Goal: Information Seeking & Learning: Check status

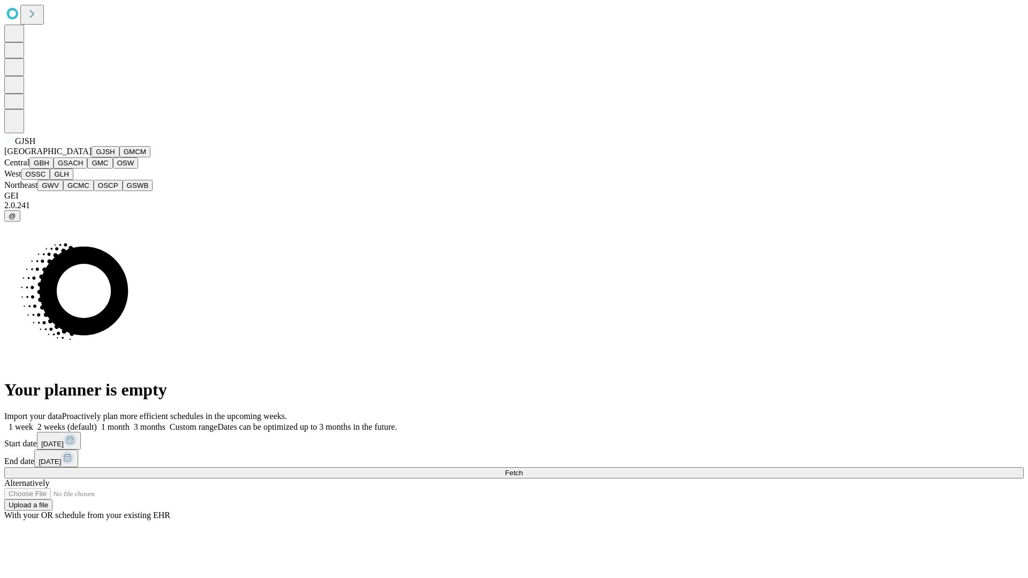
click at [92, 157] on button "GJSH" at bounding box center [106, 151] width 28 height 11
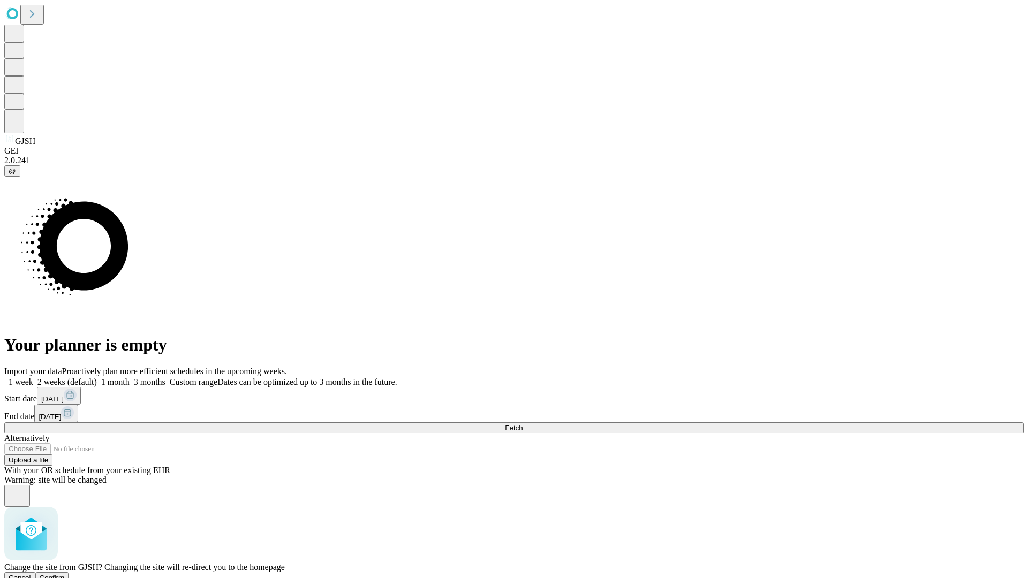
click at [65, 574] on span "Confirm" at bounding box center [52, 578] width 25 height 8
click at [130, 378] on label "1 month" at bounding box center [113, 382] width 33 height 9
click at [523, 424] on span "Fetch" at bounding box center [514, 428] width 18 height 8
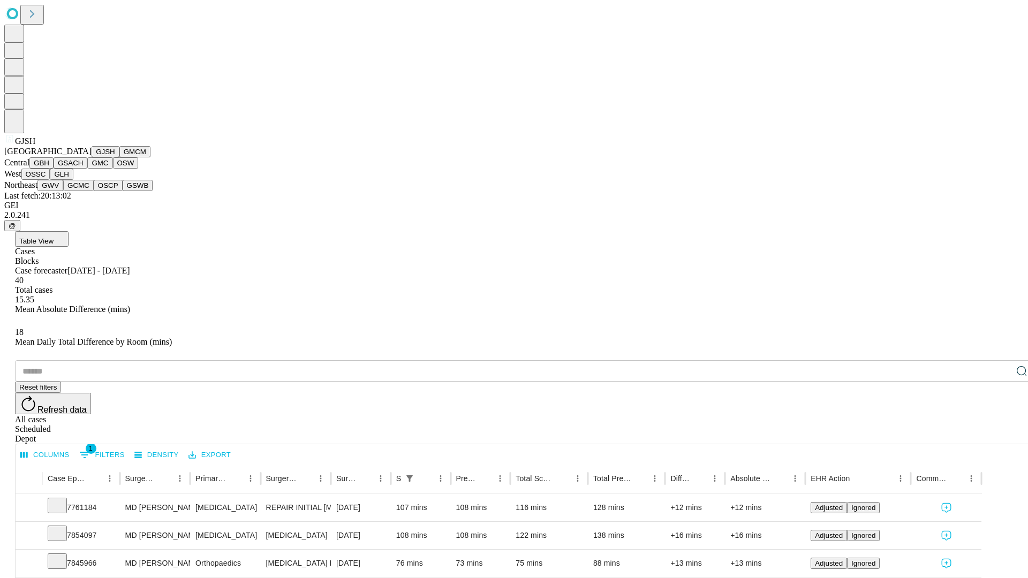
click at [119, 157] on button "GMCM" at bounding box center [134, 151] width 31 height 11
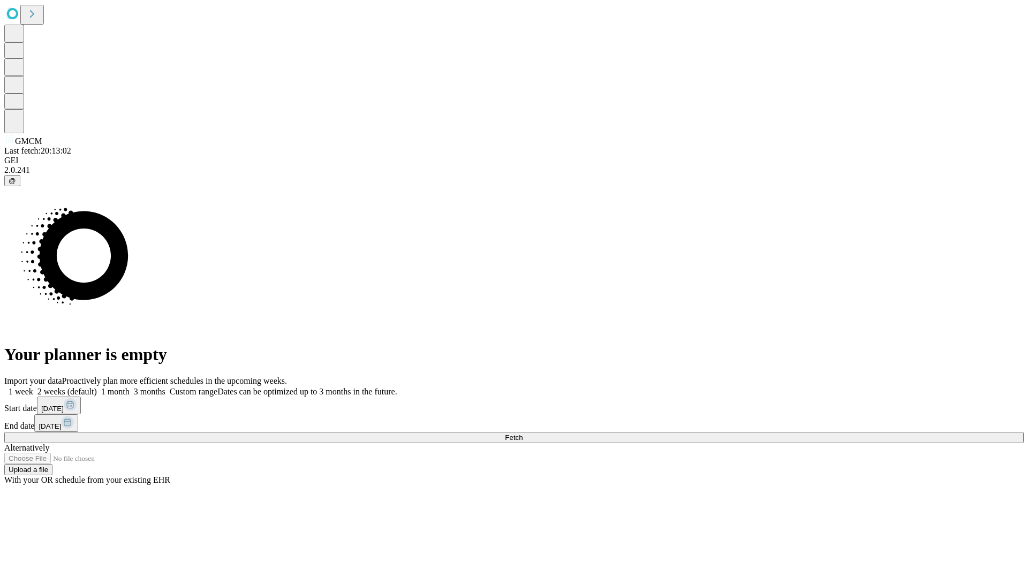
click at [130, 387] on label "1 month" at bounding box center [113, 391] width 33 height 9
click at [523, 434] on span "Fetch" at bounding box center [514, 438] width 18 height 8
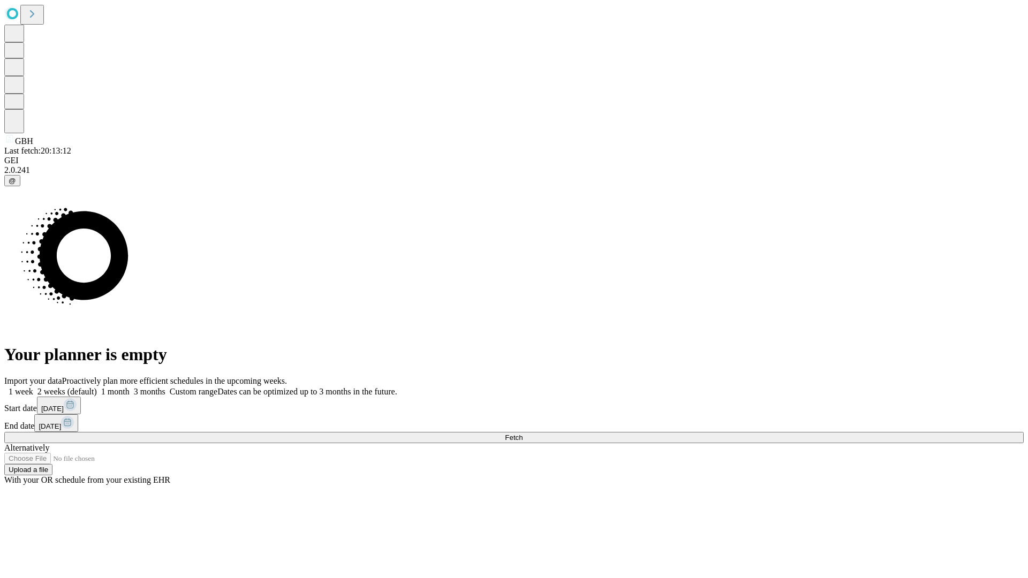
click at [130, 387] on label "1 month" at bounding box center [113, 391] width 33 height 9
click at [523, 434] on span "Fetch" at bounding box center [514, 438] width 18 height 8
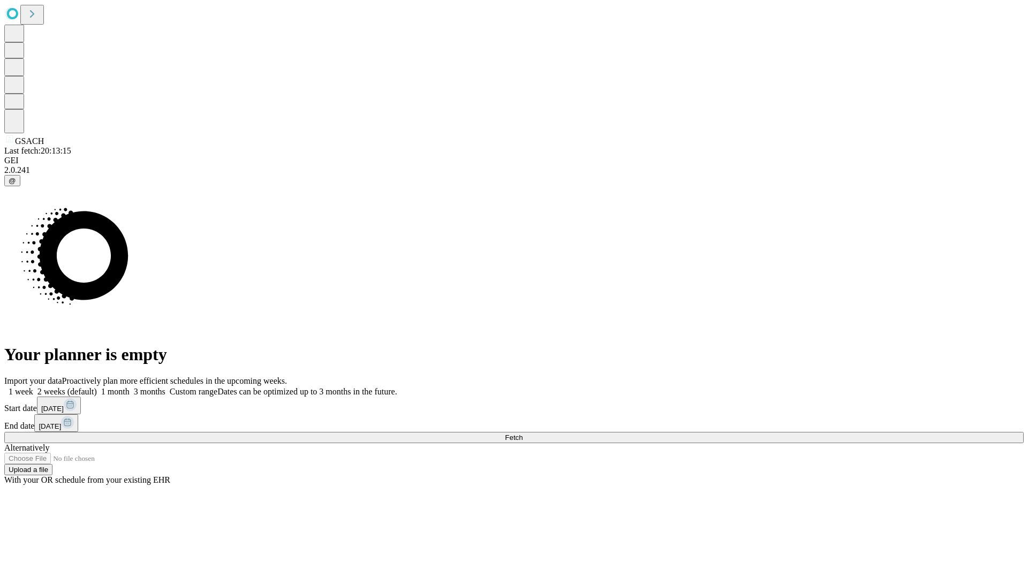
click at [130, 387] on label "1 month" at bounding box center [113, 391] width 33 height 9
click at [523, 434] on span "Fetch" at bounding box center [514, 438] width 18 height 8
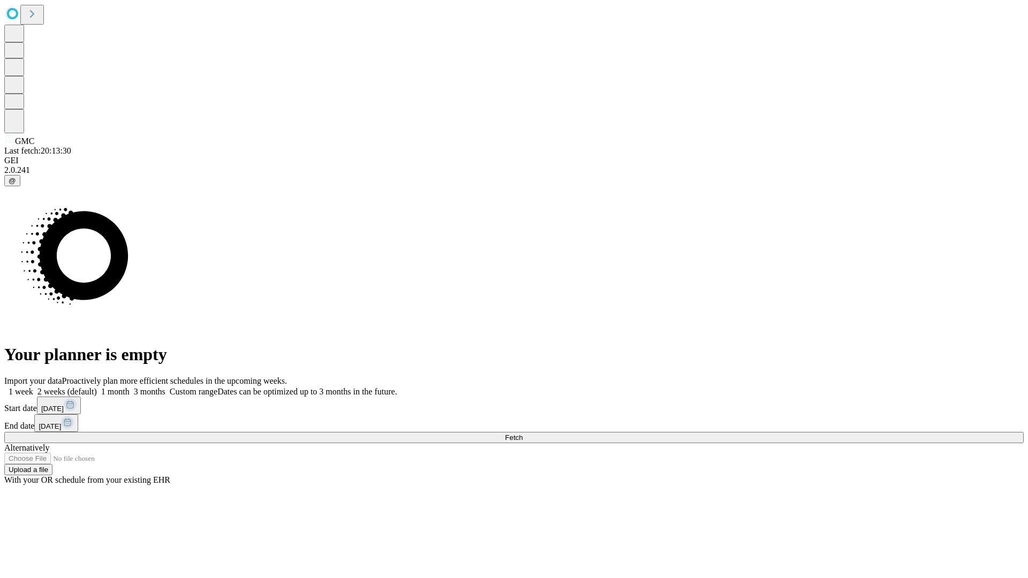
click at [130, 387] on label "1 month" at bounding box center [113, 391] width 33 height 9
click at [523, 434] on span "Fetch" at bounding box center [514, 438] width 18 height 8
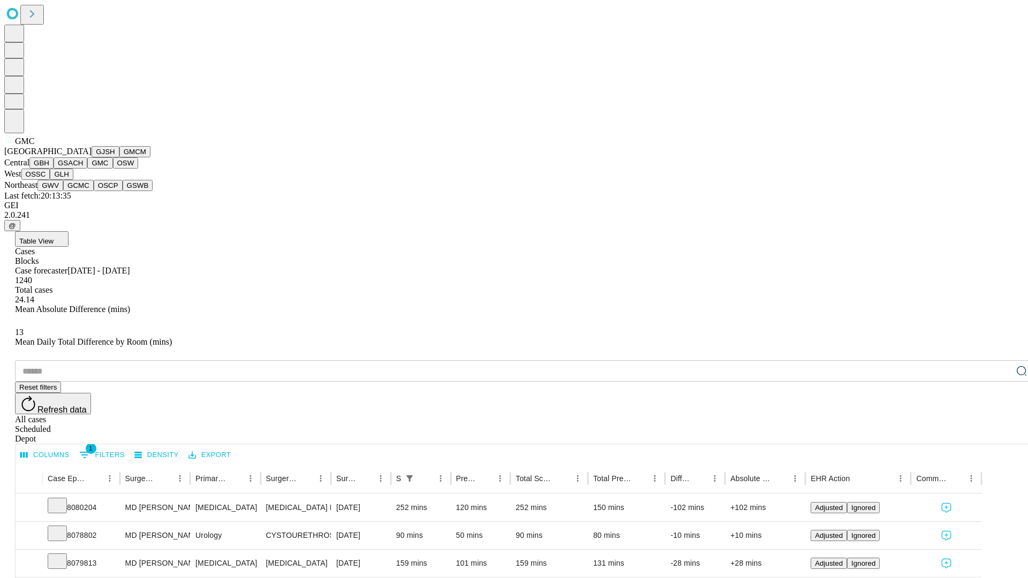
click at [113, 169] on button "OSW" at bounding box center [126, 162] width 26 height 11
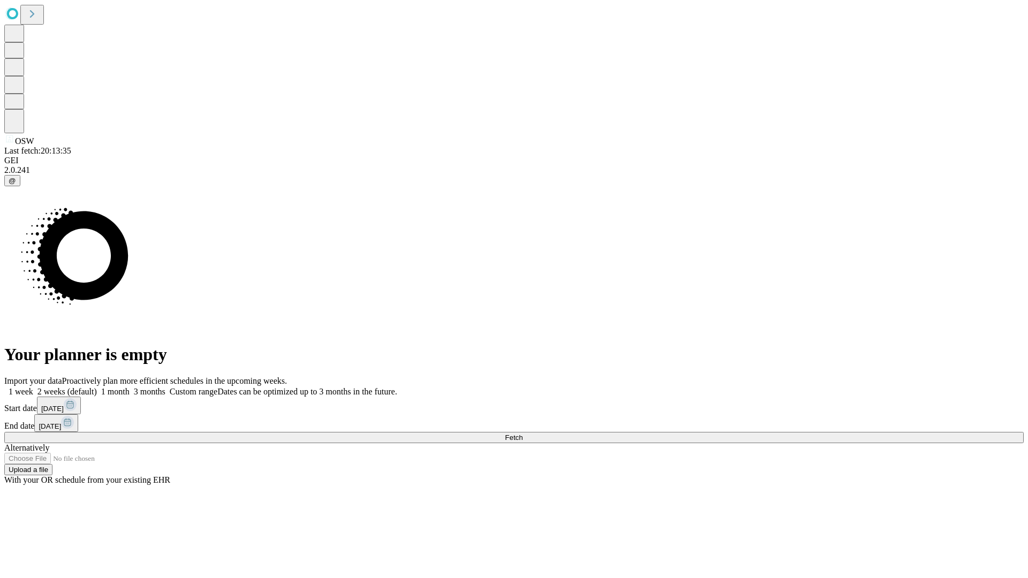
click at [130, 387] on label "1 month" at bounding box center [113, 391] width 33 height 9
click at [523, 434] on span "Fetch" at bounding box center [514, 438] width 18 height 8
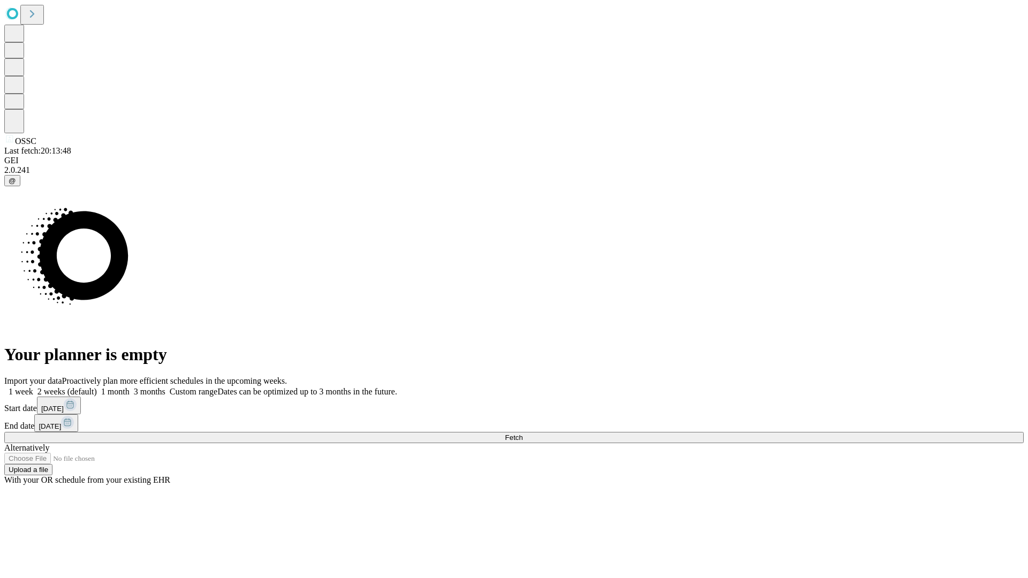
click at [130, 387] on label "1 month" at bounding box center [113, 391] width 33 height 9
click at [523, 434] on span "Fetch" at bounding box center [514, 438] width 18 height 8
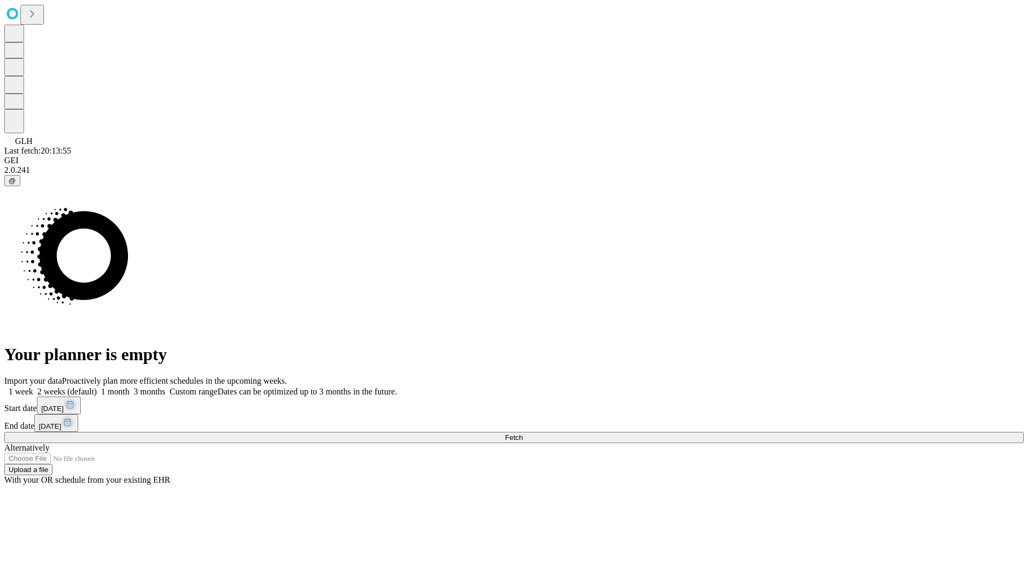
click at [130, 387] on label "1 month" at bounding box center [113, 391] width 33 height 9
click at [523, 434] on span "Fetch" at bounding box center [514, 438] width 18 height 8
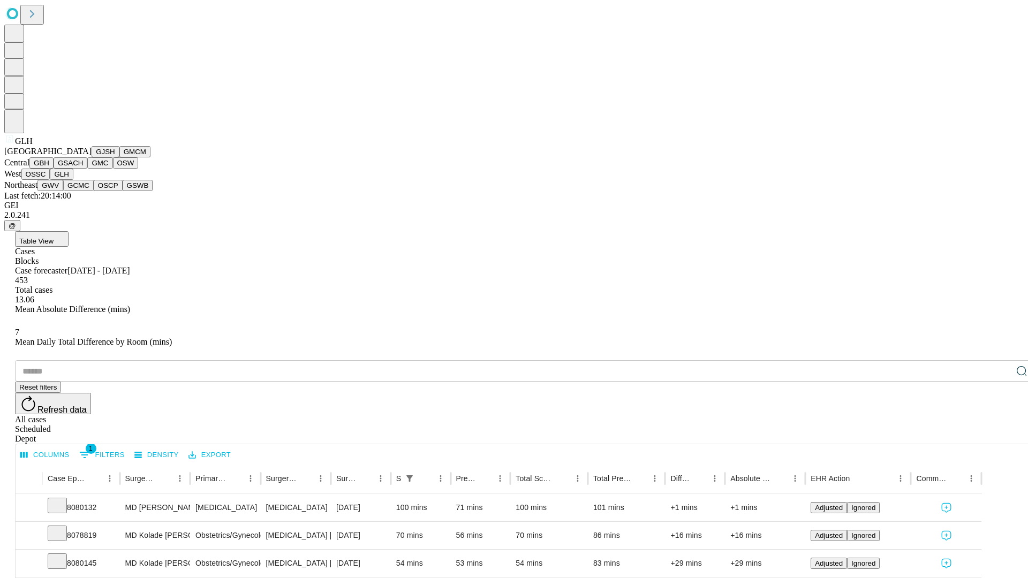
click at [63, 191] on button "GWV" at bounding box center [50, 185] width 26 height 11
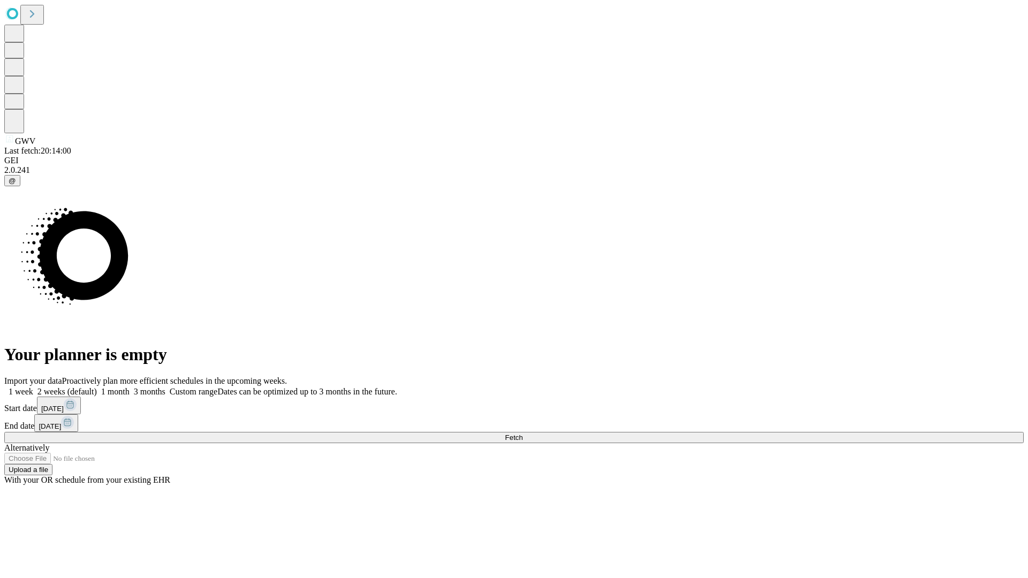
click at [130, 387] on label "1 month" at bounding box center [113, 391] width 33 height 9
click at [523, 434] on span "Fetch" at bounding box center [514, 438] width 18 height 8
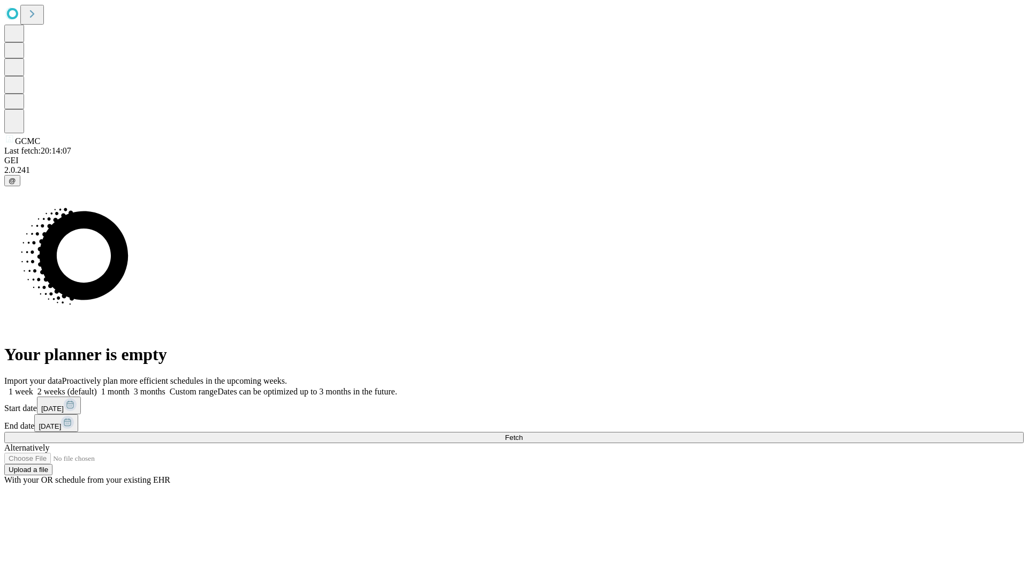
click at [130, 387] on label "1 month" at bounding box center [113, 391] width 33 height 9
click at [523, 434] on span "Fetch" at bounding box center [514, 438] width 18 height 8
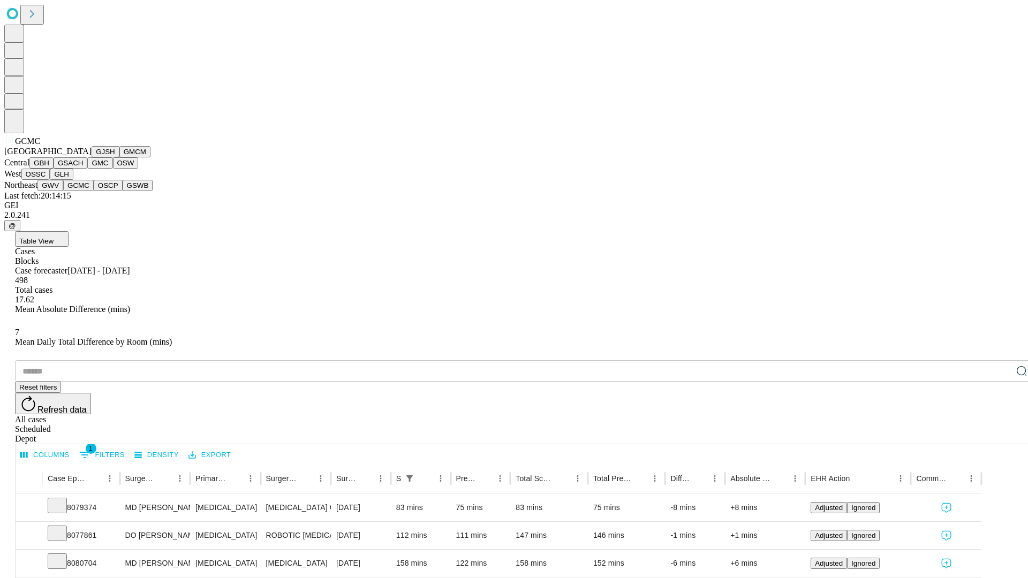
click at [94, 191] on button "OSCP" at bounding box center [108, 185] width 29 height 11
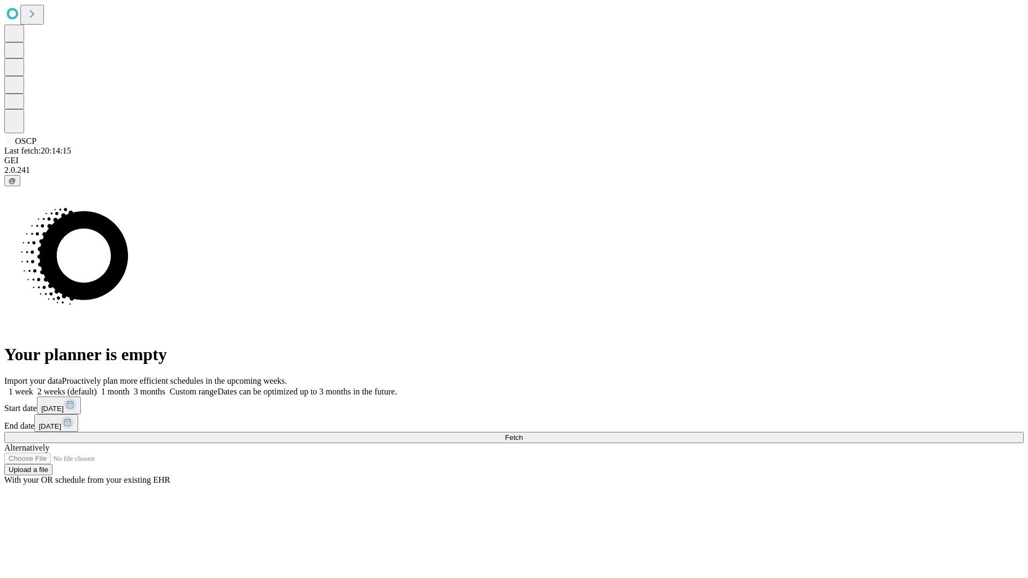
click at [130, 387] on label "1 month" at bounding box center [113, 391] width 33 height 9
click at [523, 434] on span "Fetch" at bounding box center [514, 438] width 18 height 8
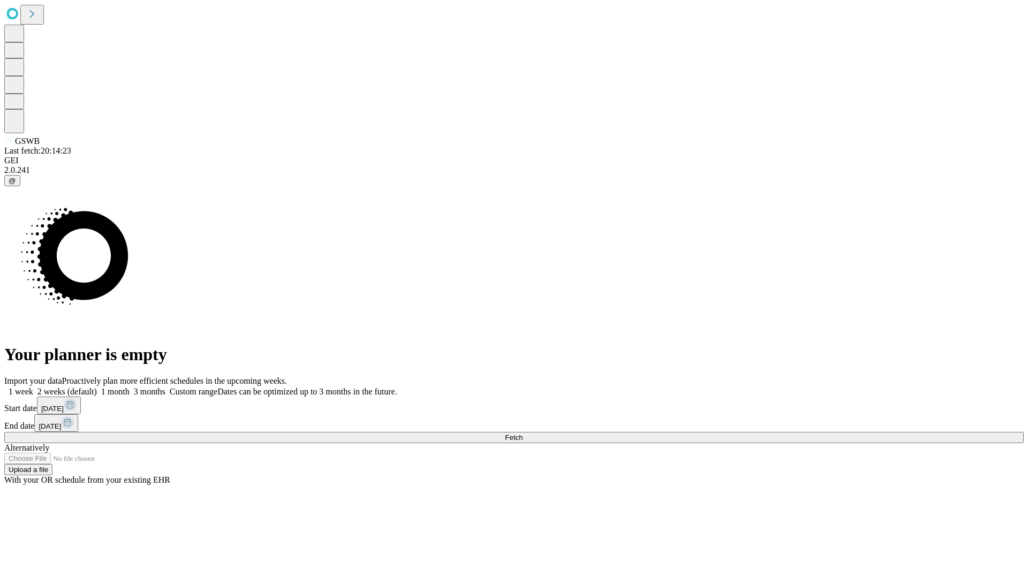
click at [523, 434] on span "Fetch" at bounding box center [514, 438] width 18 height 8
